Goal: Information Seeking & Learning: Learn about a topic

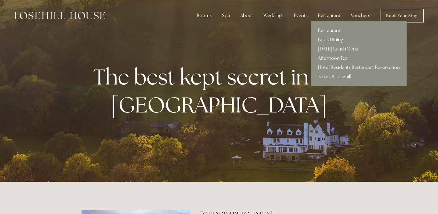
click at [329, 16] on div "Restaurant" at bounding box center [329, 16] width 32 height 12
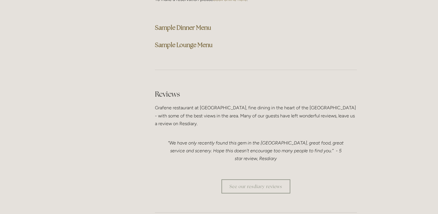
scroll to position [1566, 0]
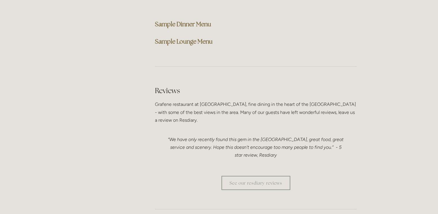
click at [205, 37] on strong "Sample Lounge Menu" at bounding box center [184, 41] width 58 height 8
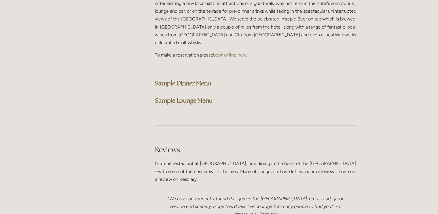
scroll to position [1493, 0]
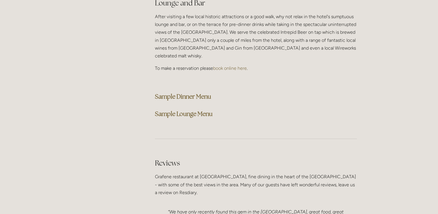
click at [196, 92] on strong "Sample Dinner Menu" at bounding box center [183, 96] width 56 height 8
